Goal: Check status: Check status

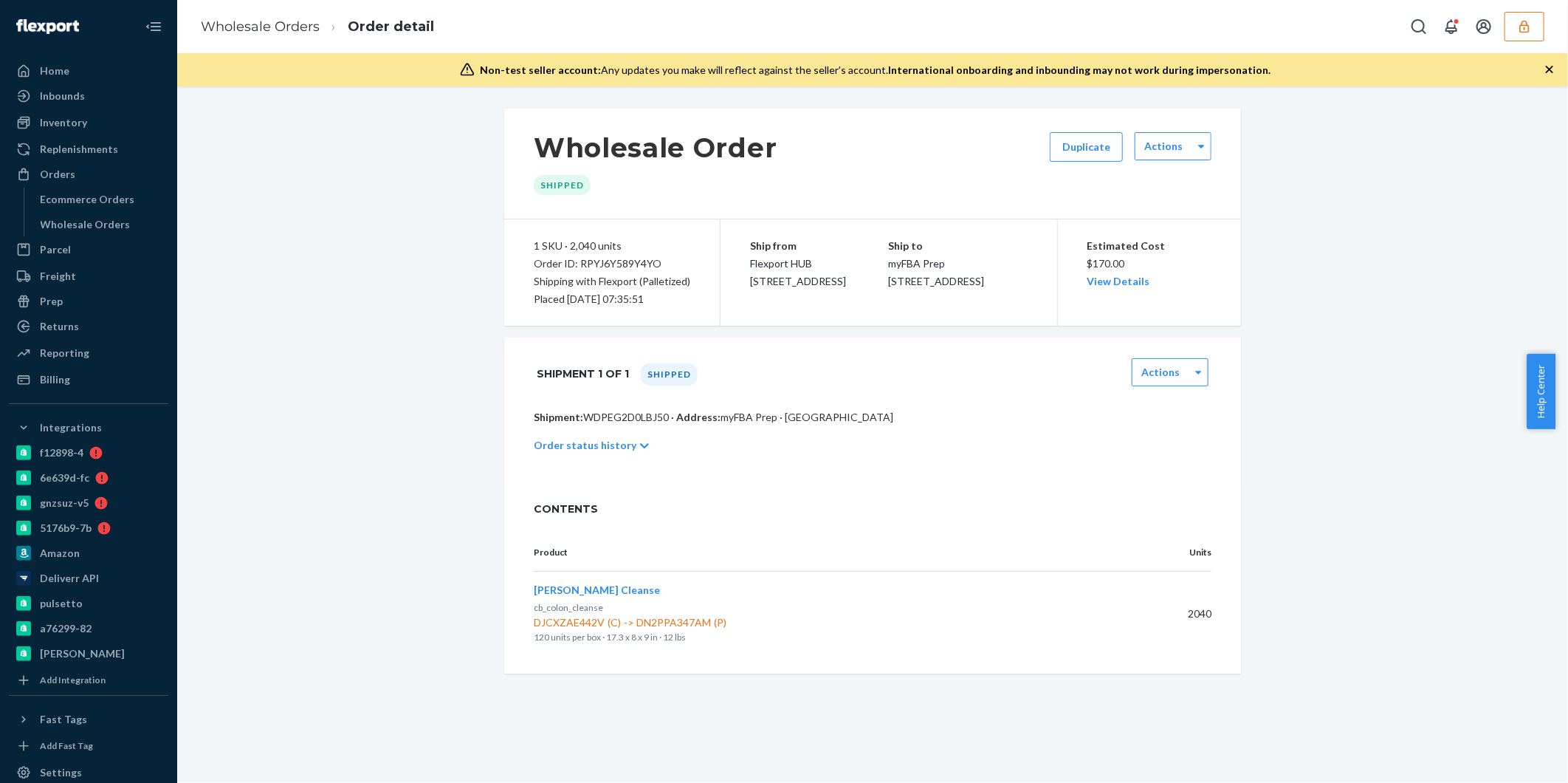
click at [1528, 28] on icon "button" at bounding box center [1524, 26] width 10 height 13
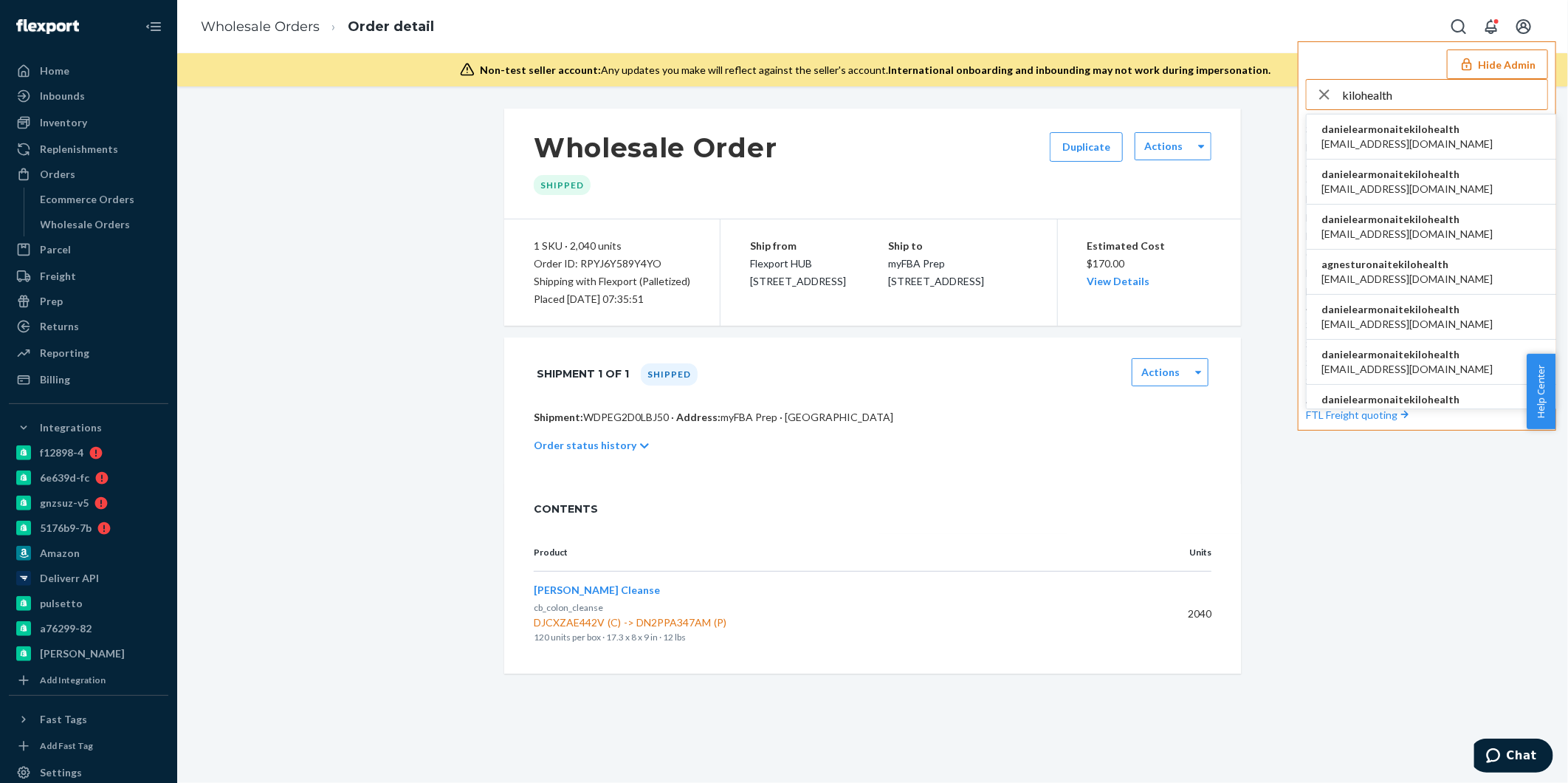
type input "kilohealth"
click at [1387, 131] on span "danielearmonaitekilohealth" at bounding box center [1407, 129] width 171 height 15
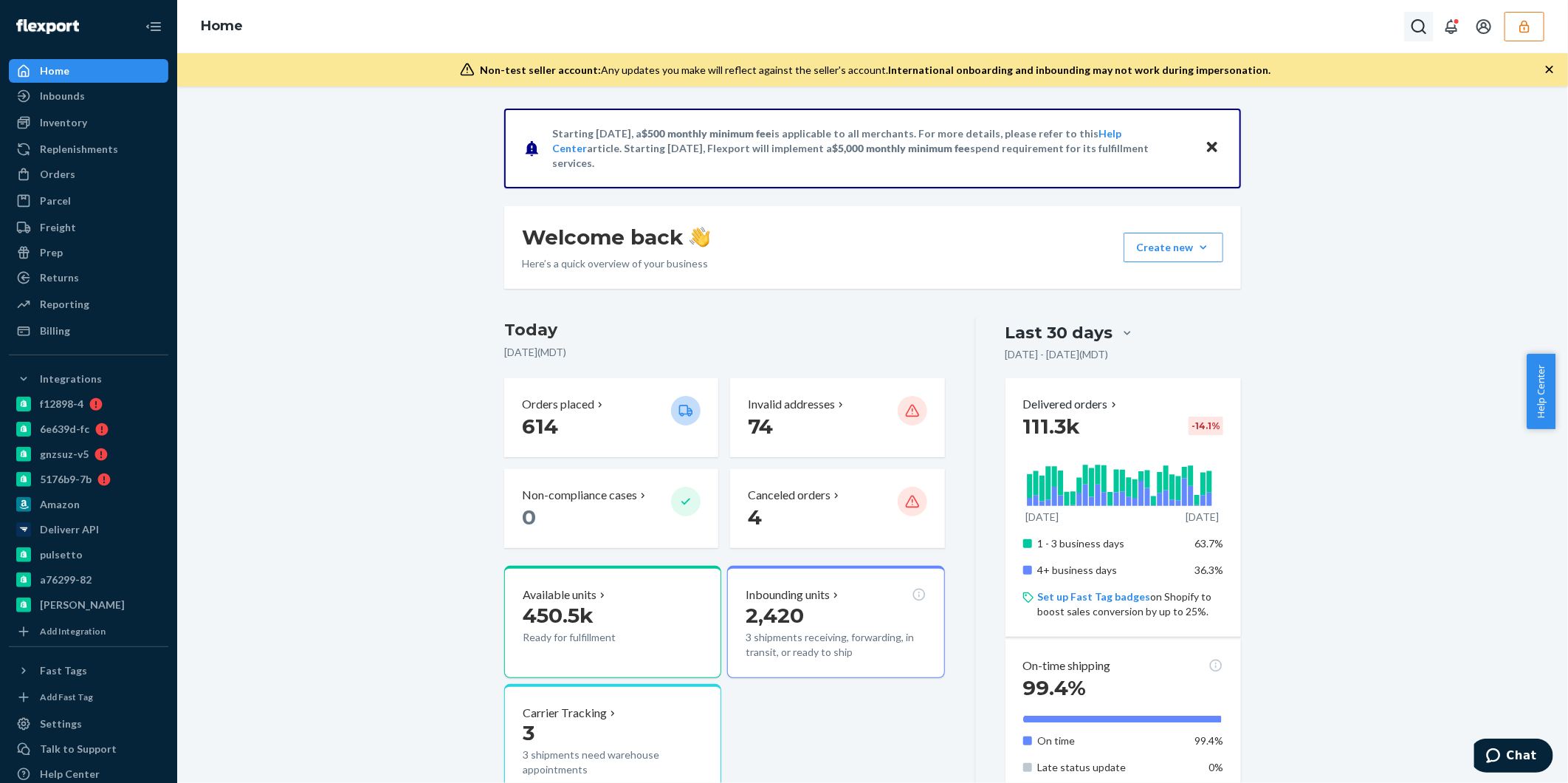
click at [1422, 27] on icon "Open Search Box" at bounding box center [1419, 27] width 18 height 18
click at [1248, 25] on input "Search Input" at bounding box center [1309, 27] width 181 height 15
type input "WDPEG2D0LBJ50"
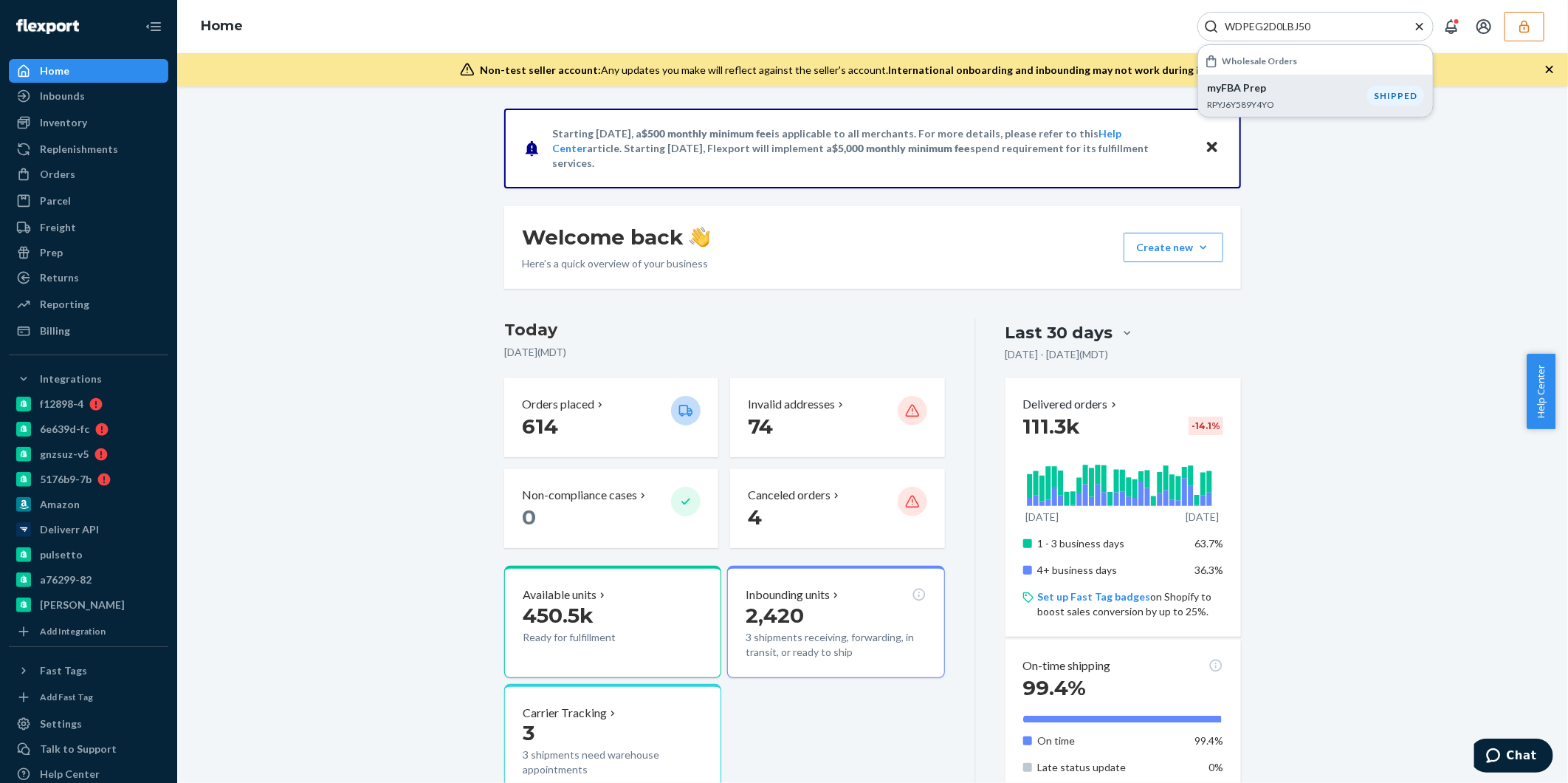
click at [1255, 90] on p "myFBA Prep" at bounding box center [1287, 88] width 161 height 15
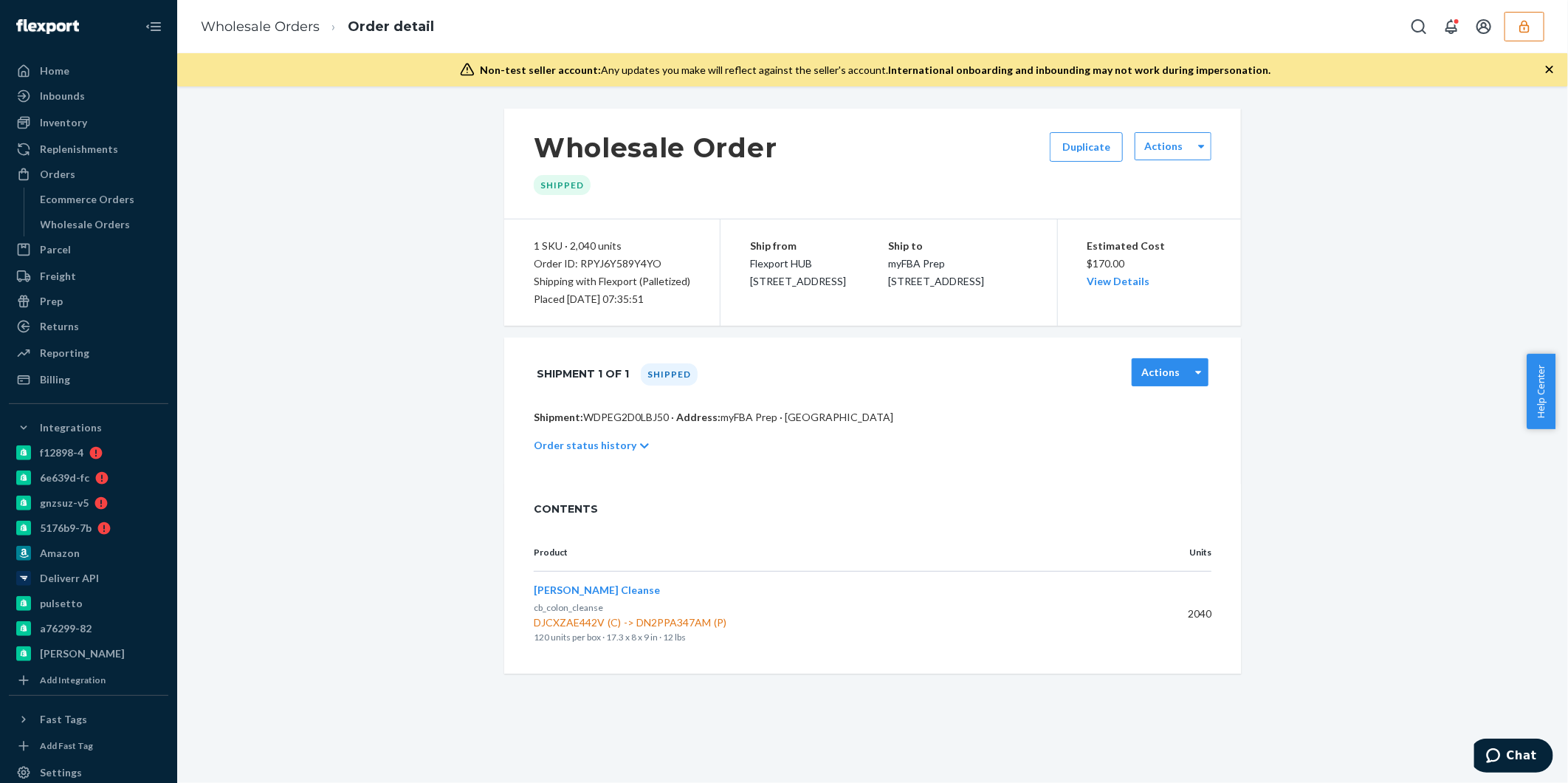
click at [1167, 374] on label "Actions" at bounding box center [1160, 372] width 38 height 15
click at [1039, 374] on div "Shipment 1 of 1 Shipped option [object Object] focused, 2 of 2. 2 results avail…" at bounding box center [873, 374] width 678 height 37
